Goal: Browse casually

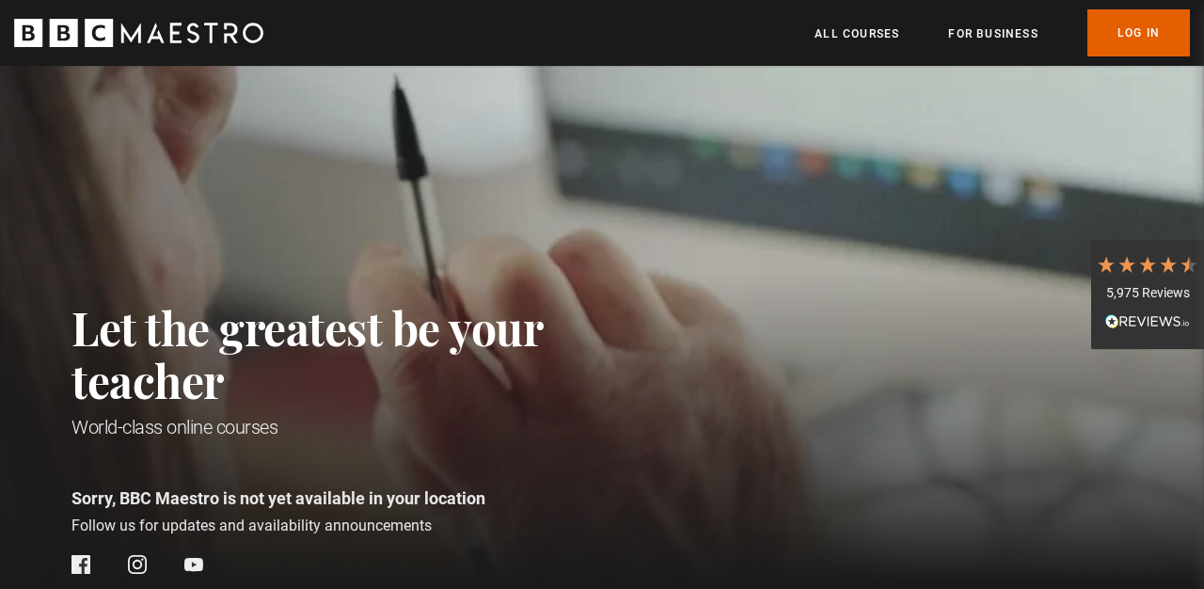
scroll to position [0, 35]
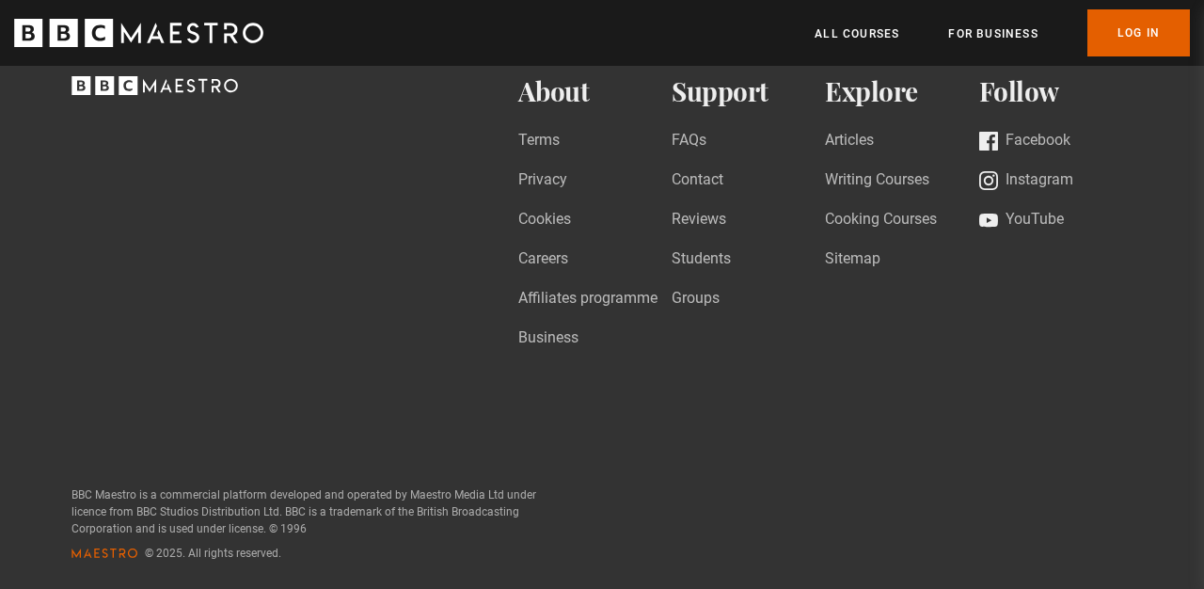
scroll to position [0, 487]
